Goal: Entertainment & Leisure: Consume media (video, audio)

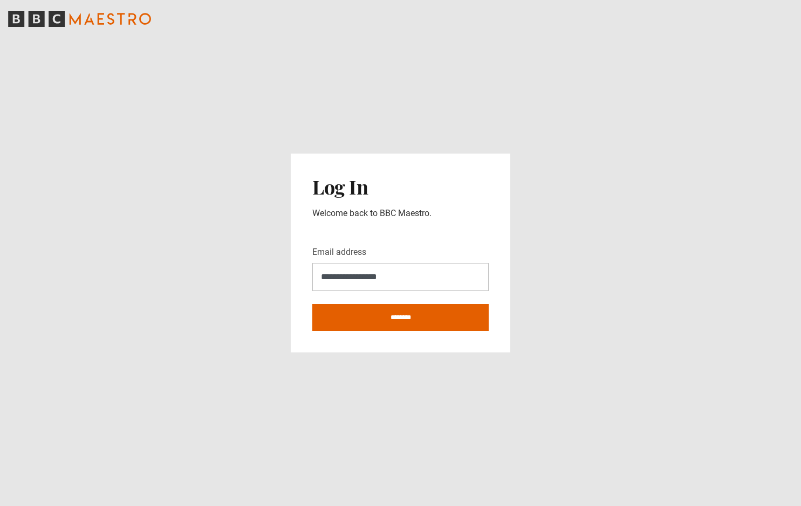
click at [565, 355] on main "**********" at bounding box center [400, 253] width 801 height 506
click at [399, 315] on input "********" at bounding box center [400, 317] width 176 height 27
type input "**********"
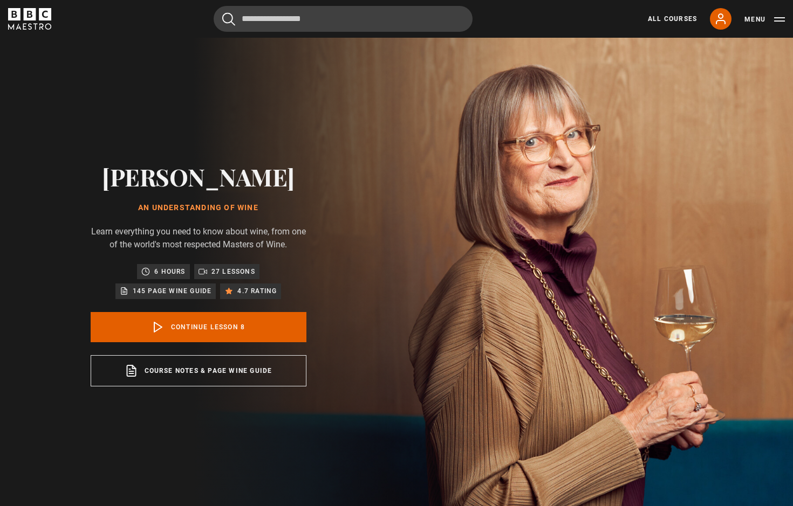
scroll to position [332, 0]
click at [656, 20] on link "All Courses" at bounding box center [672, 19] width 49 height 10
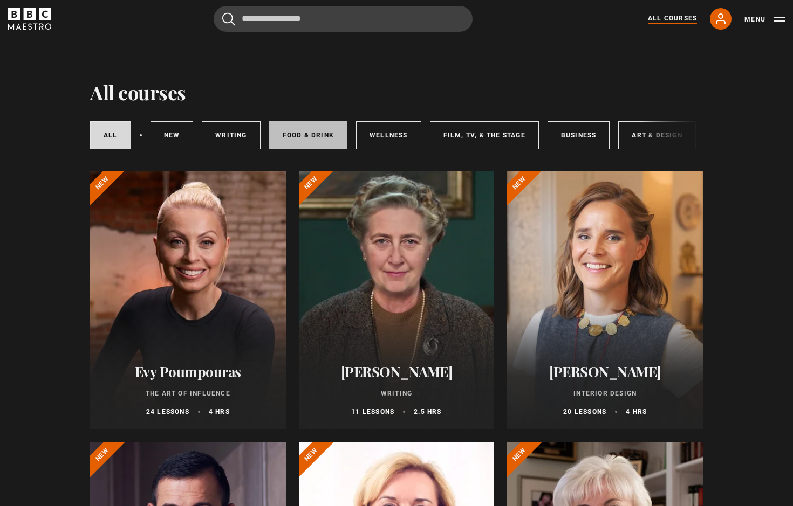
click at [296, 140] on link "Food & Drink" at bounding box center [308, 135] width 78 height 28
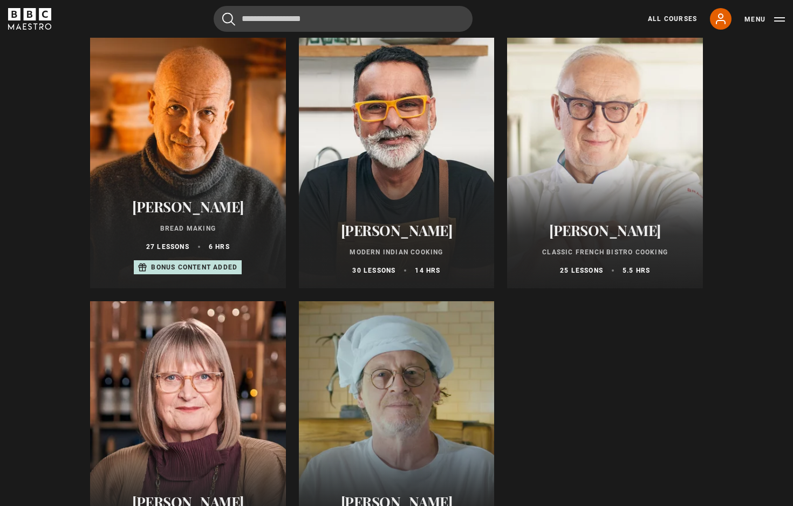
scroll to position [396, 0]
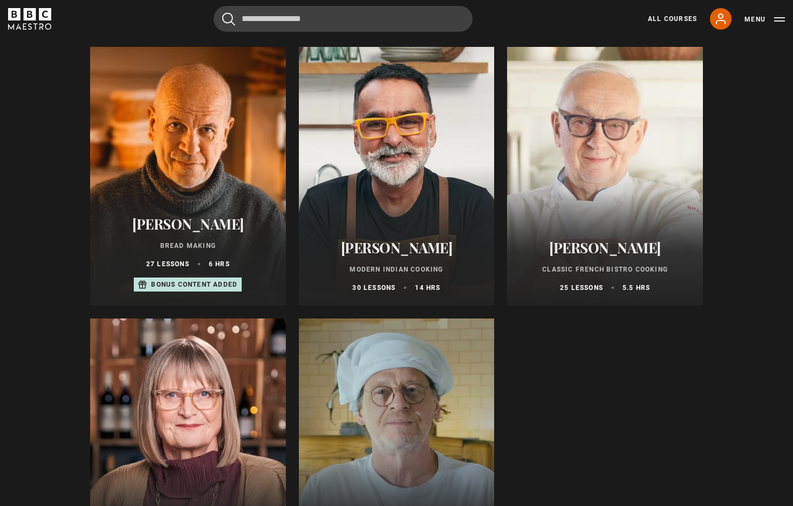
click at [597, 182] on div at bounding box center [605, 176] width 196 height 259
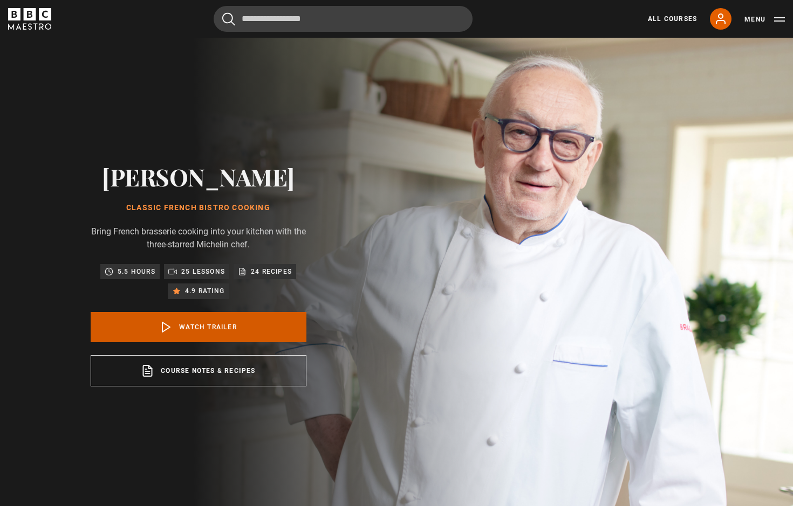
click at [210, 330] on link "Watch Trailer" at bounding box center [199, 327] width 216 height 30
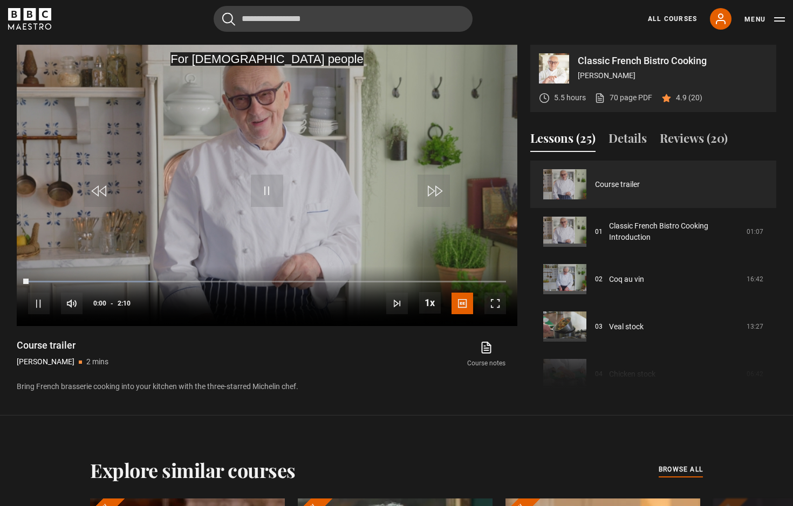
scroll to position [512, 0]
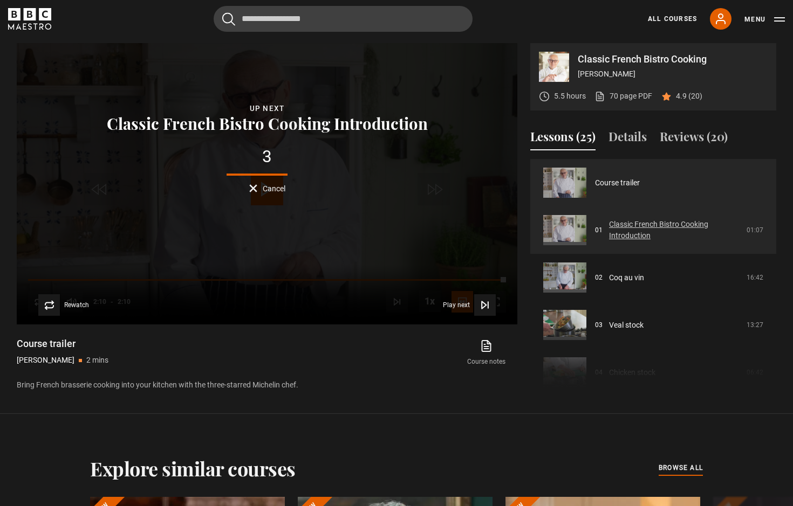
click at [639, 227] on link "Classic French Bistro Cooking Introduction" at bounding box center [674, 230] width 131 height 23
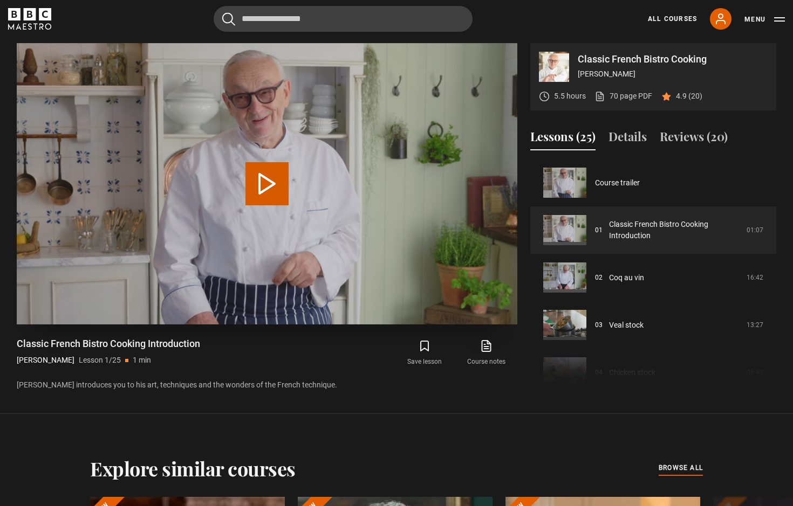
click at [268, 184] on button "Play Lesson Classic French Bistro Cooking Introduction" at bounding box center [266, 183] width 43 height 43
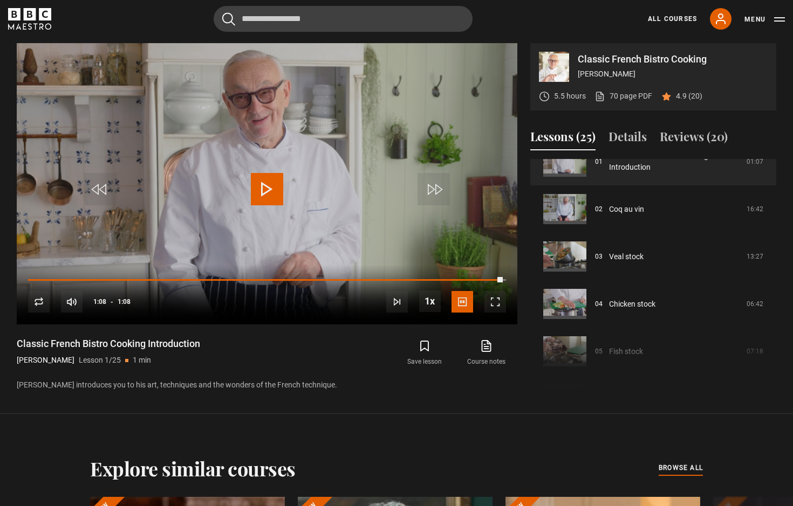
scroll to position [97, 0]
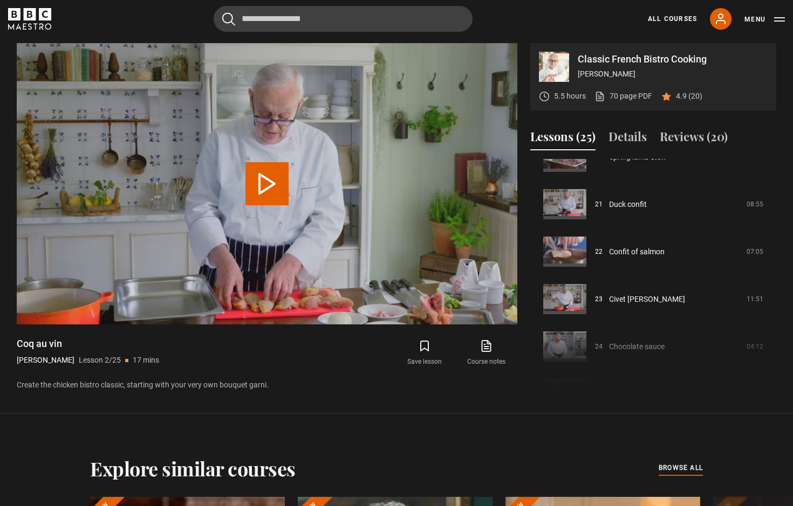
scroll to position [1001, 0]
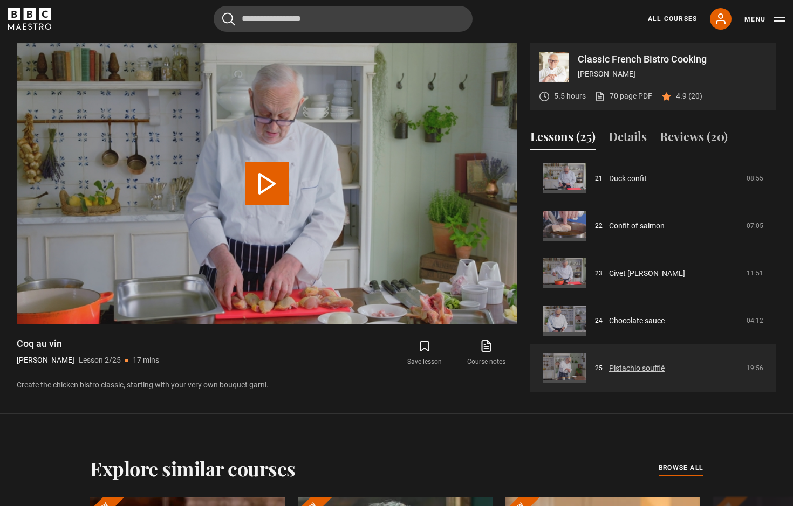
click at [650, 367] on link "Pistachio soufflé" at bounding box center [637, 368] width 56 height 11
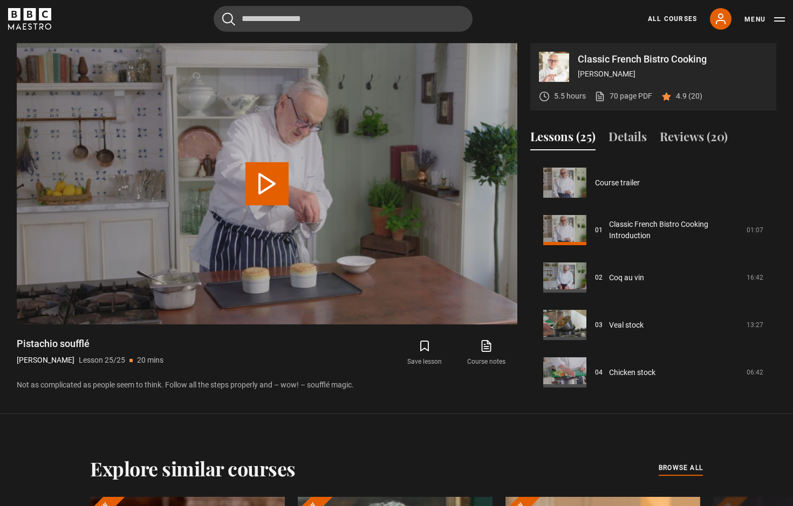
scroll to position [1001, 0]
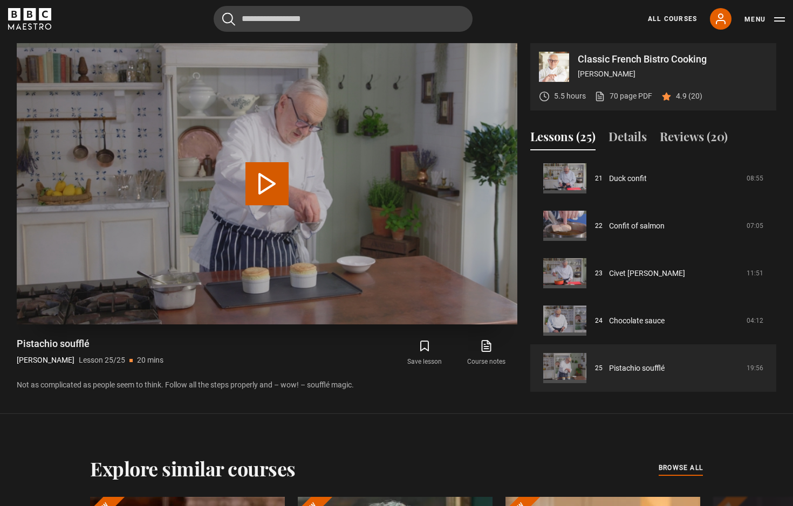
click at [268, 178] on button "Play Lesson Pistachio soufflé" at bounding box center [266, 183] width 43 height 43
